Goal: Task Accomplishment & Management: Use online tool/utility

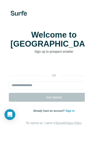
scroll to position [0, 0]
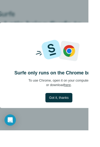
scroll to position [0, 15]
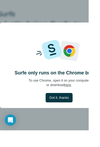
click at [62, 113] on span "Got it, thanks" at bounding box center [66, 110] width 22 height 5
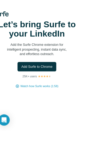
scroll to position [0, 15]
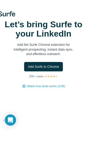
click at [52, 78] on span "Add Surfe to Chrome" at bounding box center [48, 75] width 35 height 5
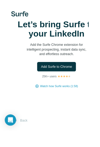
scroll to position [0, 0]
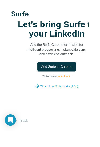
click at [30, 141] on button "Back" at bounding box center [24, 136] width 22 height 10
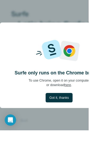
click at [68, 113] on span "Got it, thanks" at bounding box center [66, 110] width 22 height 5
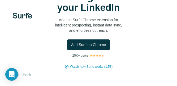
scroll to position [13, 0]
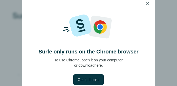
click at [151, 6] on button "button" at bounding box center [147, 3] width 11 height 11
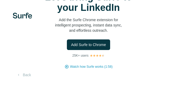
scroll to position [13, 0]
click at [34, 74] on button "Back" at bounding box center [24, 75] width 22 height 10
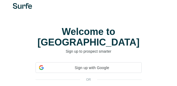
scroll to position [10, 0]
